Goal: Task Accomplishment & Management: Manage account settings

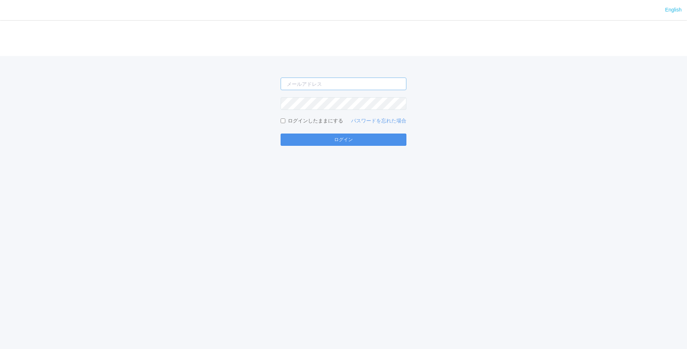
type input "[EMAIL_ADDRESS][DOMAIN_NAME]"
click at [319, 145] on button "ログイン" at bounding box center [344, 140] width 126 height 12
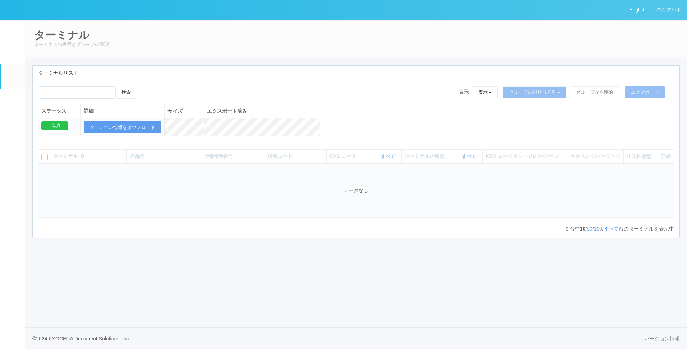
click at [21, 104] on link "パッケージ" at bounding box center [13, 100] width 24 height 22
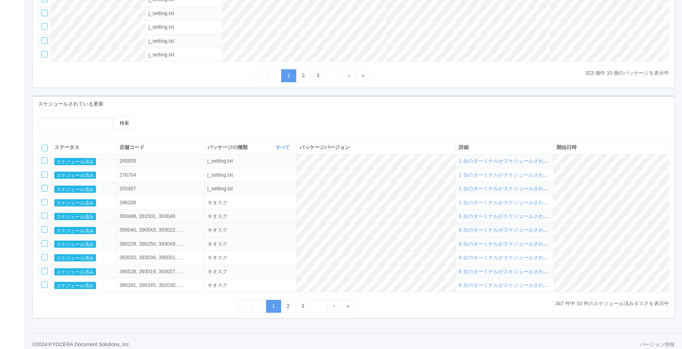
scroll to position [210, 0]
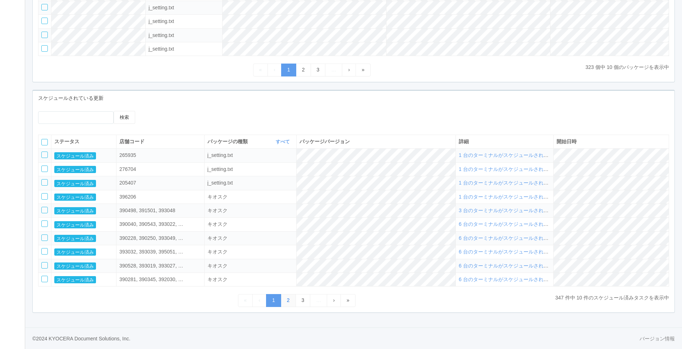
click at [281, 220] on link "2" at bounding box center [288, 300] width 15 height 13
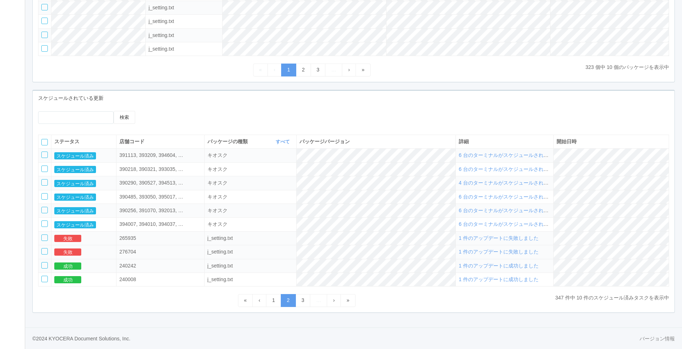
click at [449, 220] on span "1 件のアップデートに失敗しました" at bounding box center [499, 252] width 80 height 6
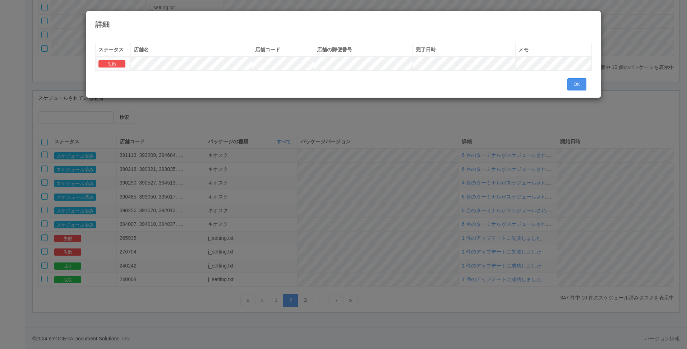
click at [449, 86] on button "OK" at bounding box center [577, 84] width 19 height 12
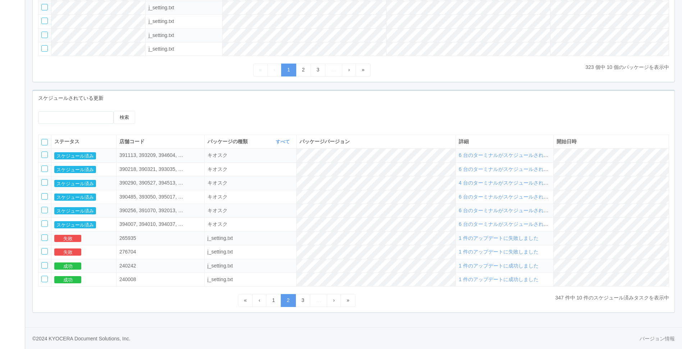
click at [449, 220] on span "1 件のアップデートに失敗しました" at bounding box center [499, 238] width 80 height 6
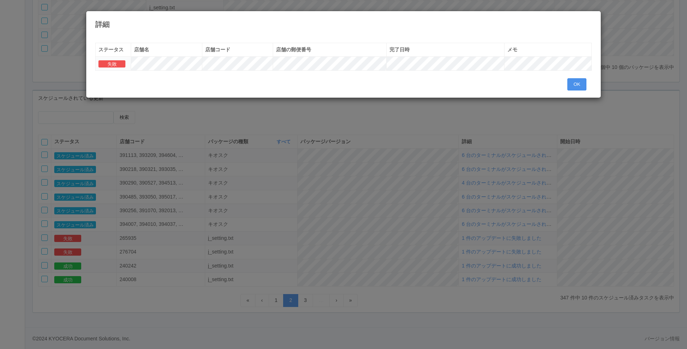
click at [449, 81] on button "OK" at bounding box center [577, 84] width 19 height 12
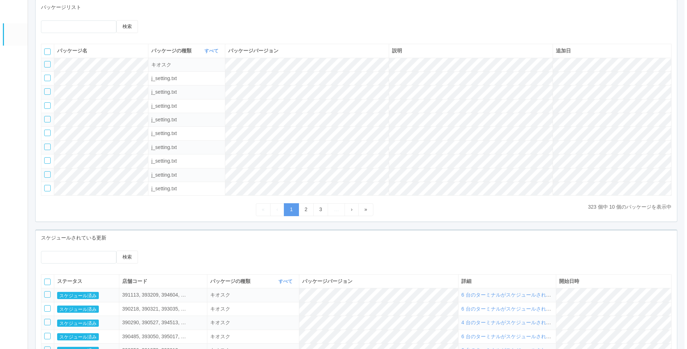
scroll to position [0, 0]
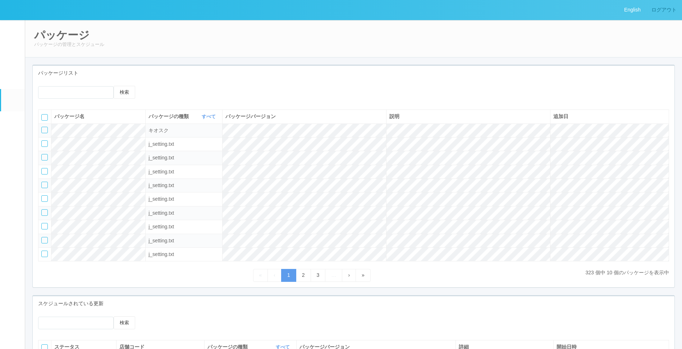
click at [449, 10] on link "ログアウト" at bounding box center [664, 10] width 36 height 20
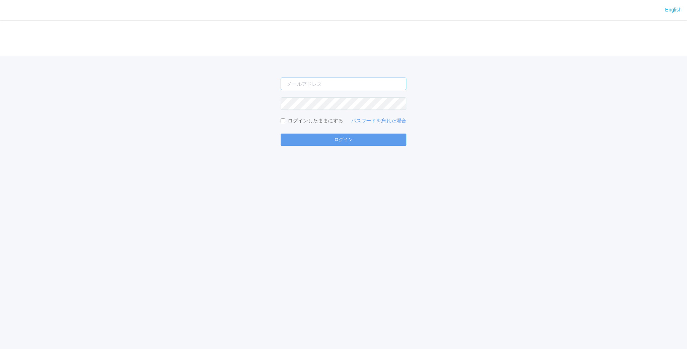
type input "[EMAIL_ADDRESS][DOMAIN_NAME]"
click at [367, 143] on button "ログイン" at bounding box center [344, 140] width 126 height 12
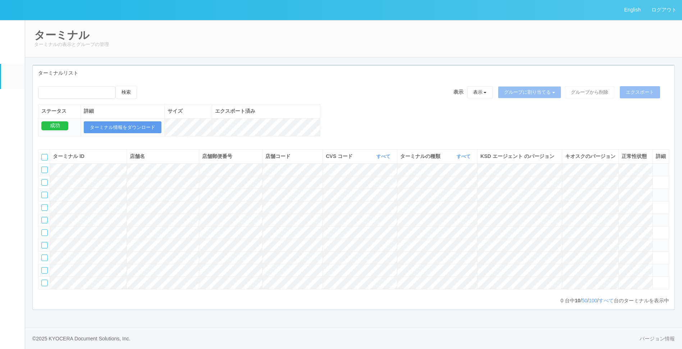
click at [13, 102] on em at bounding box center [13, 102] width 0 height 0
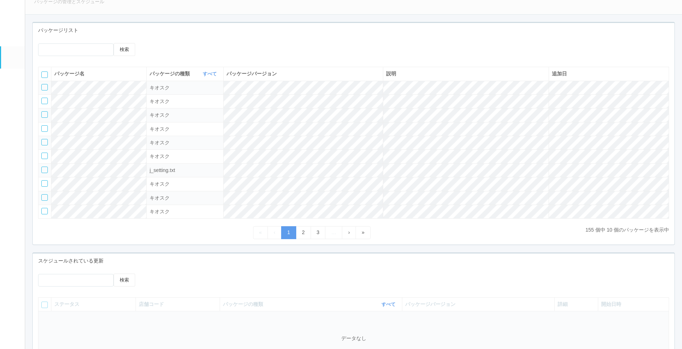
scroll to position [108, 0]
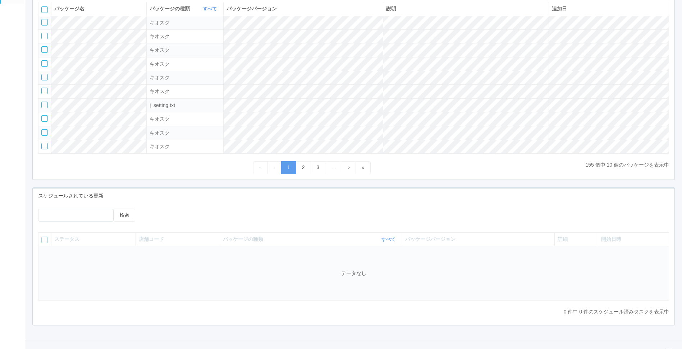
click at [252, 189] on div "スケジュールされている更新" at bounding box center [354, 196] width 642 height 15
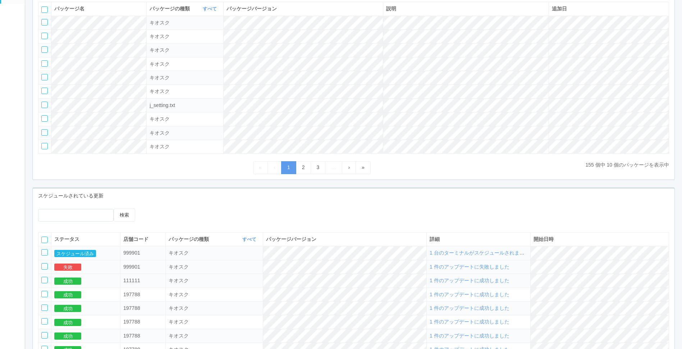
click at [46, 270] on div at bounding box center [44, 266] width 6 height 6
click at [157, 209] on icon at bounding box center [157, 209] width 0 height 0
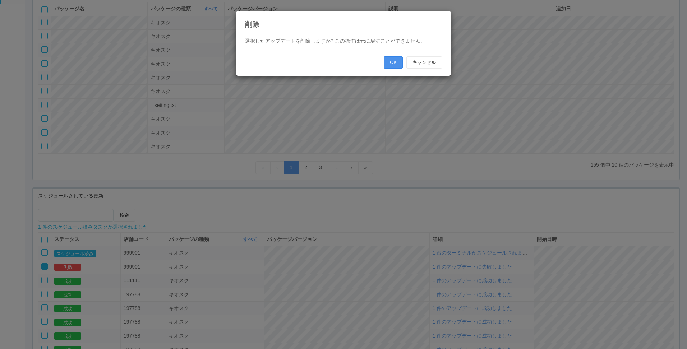
click at [393, 61] on button "OK" at bounding box center [393, 62] width 19 height 12
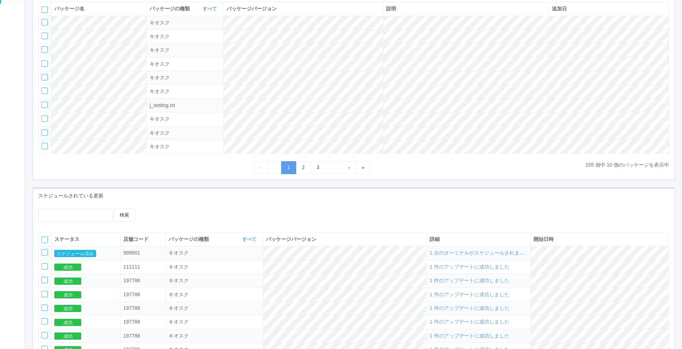
click at [261, 210] on div at bounding box center [223, 211] width 144 height 5
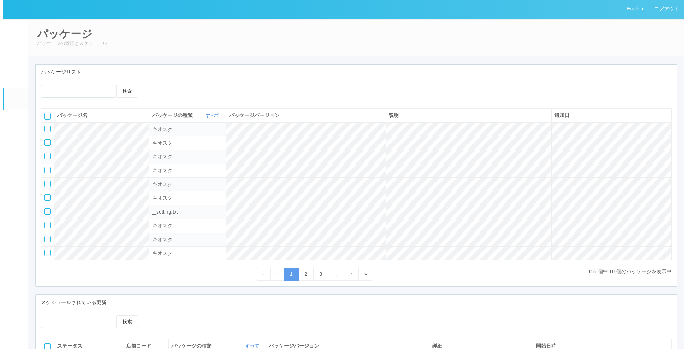
scroll to position [0, 0]
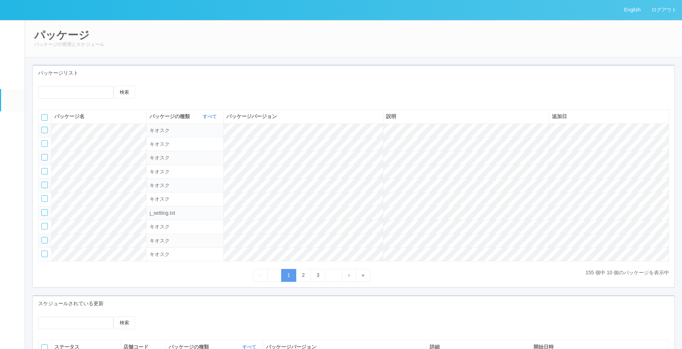
click at [19, 26] on link "イベントログ" at bounding box center [13, 31] width 24 height 22
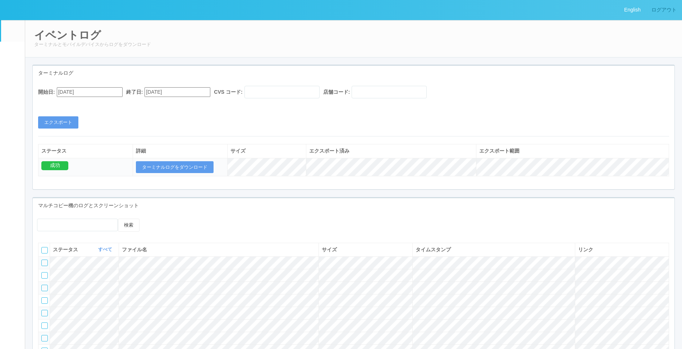
click at [666, 7] on link "ログアウト" at bounding box center [664, 10] width 36 height 20
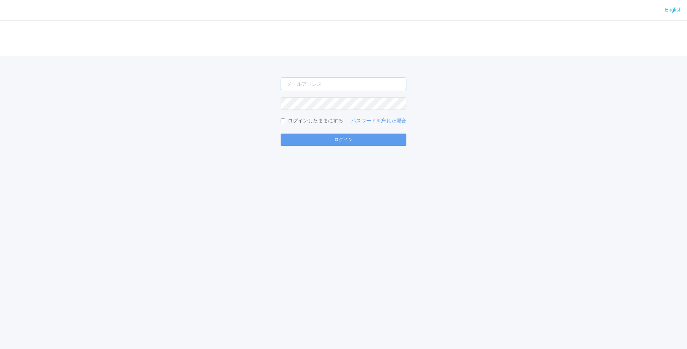
type input "[EMAIL_ADDRESS][DOMAIN_NAME]"
